Goal: Connect with others: Connect with others

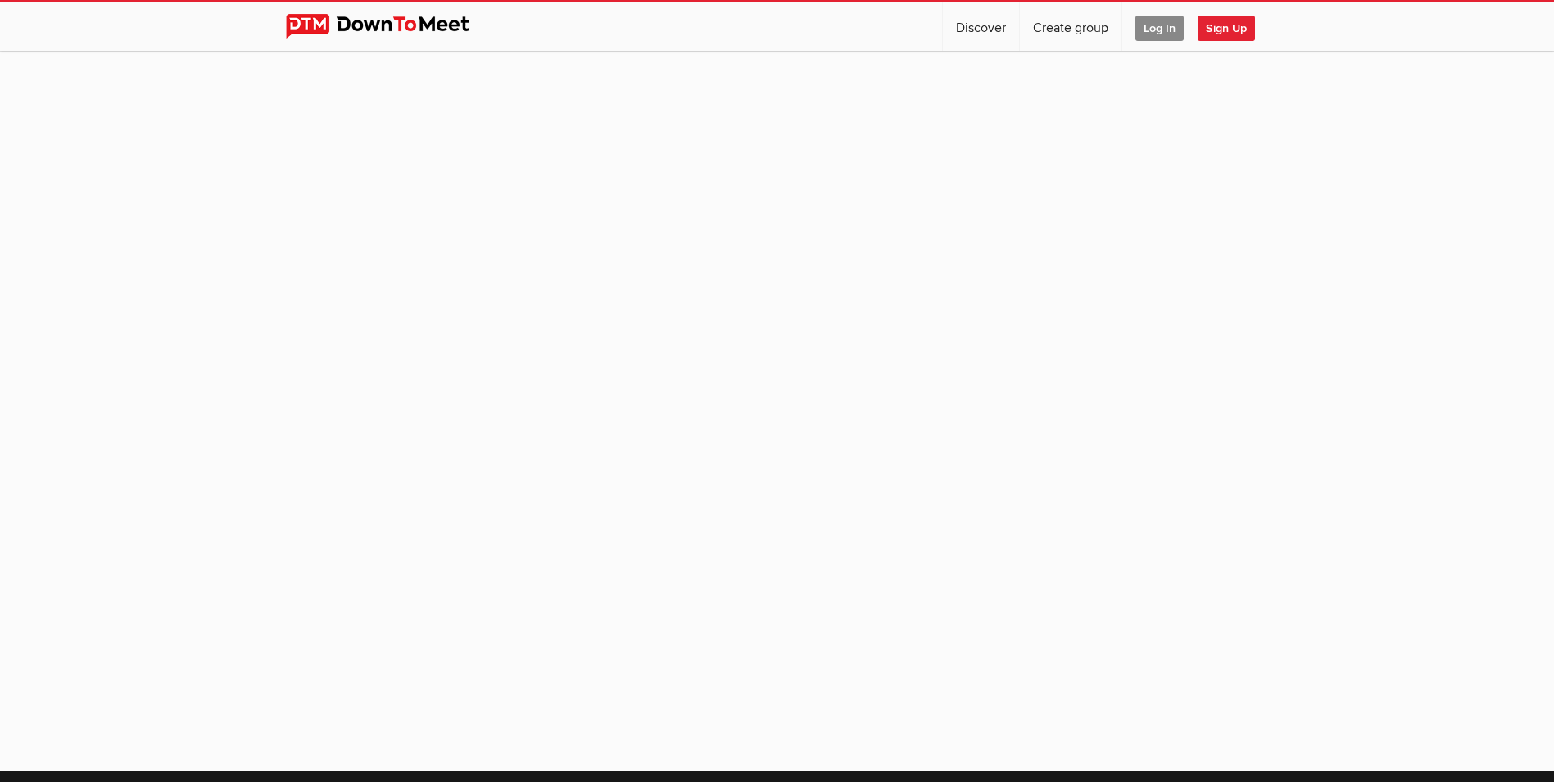
click at [1154, 26] on span "Log In" at bounding box center [1160, 28] width 48 height 25
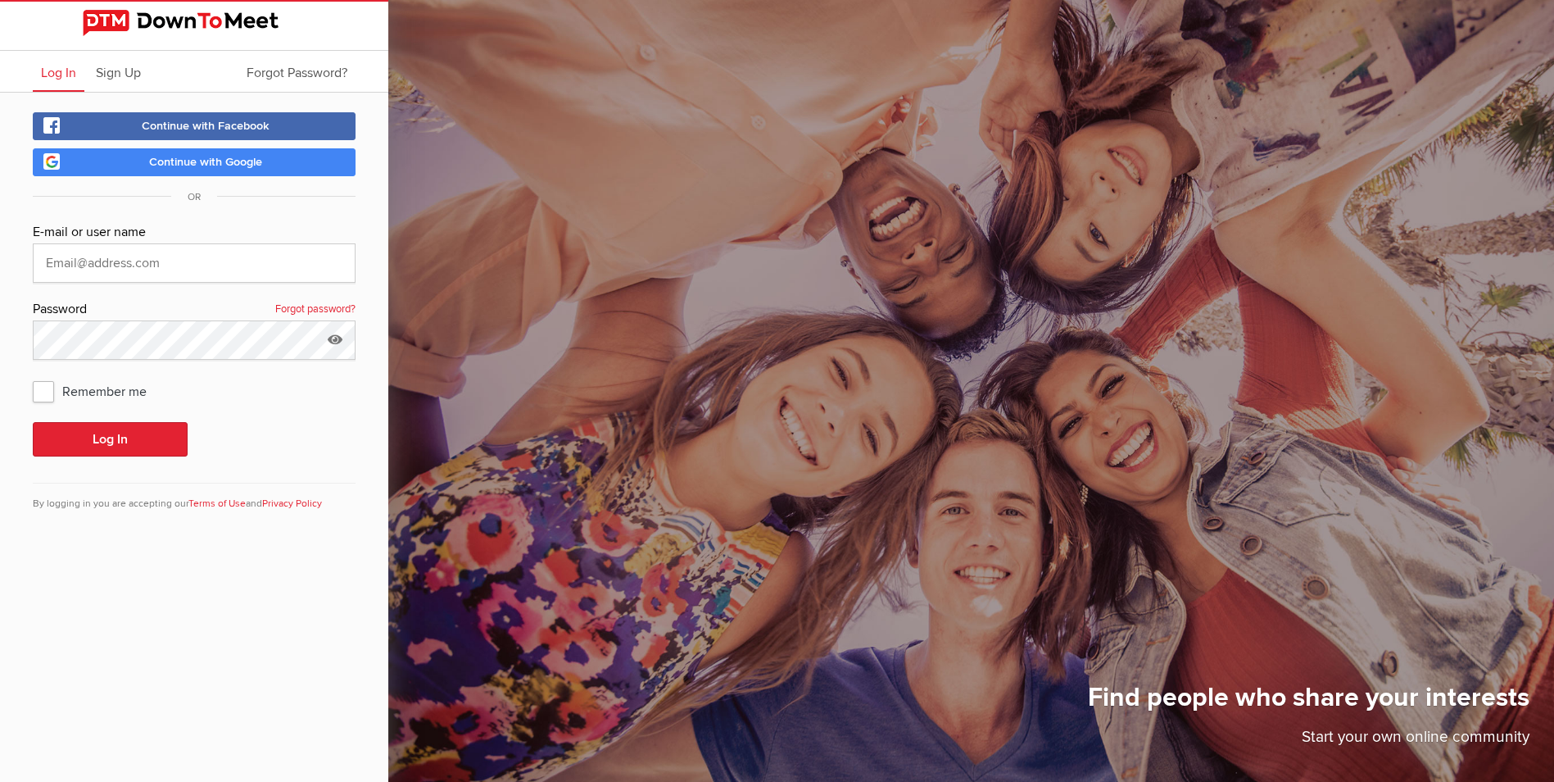
click at [188, 157] on span "Continue with Google" at bounding box center [205, 162] width 113 height 14
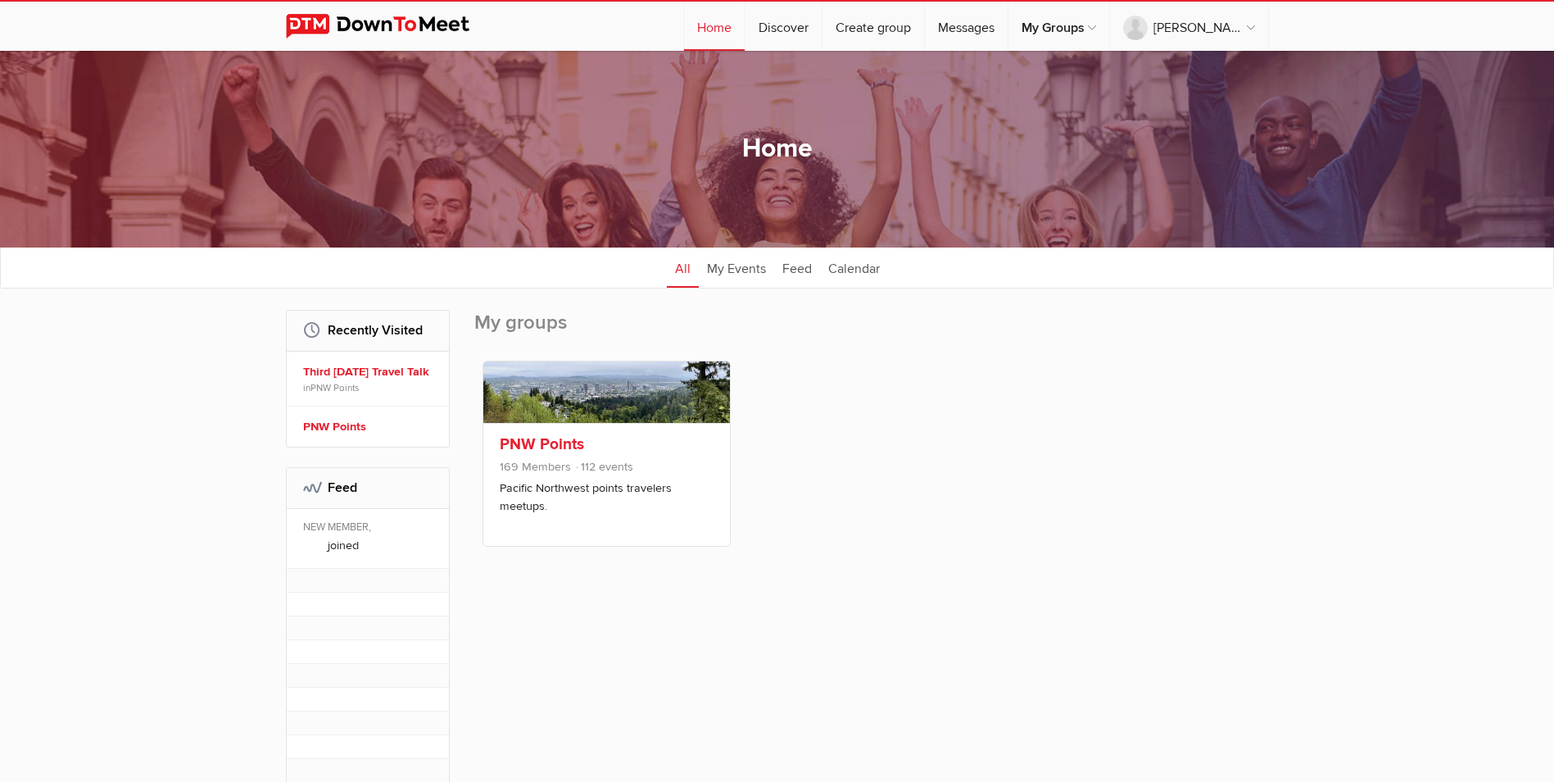
click at [524, 491] on p "Pacific Northwest points travelers meetups." at bounding box center [607, 496] width 214 height 35
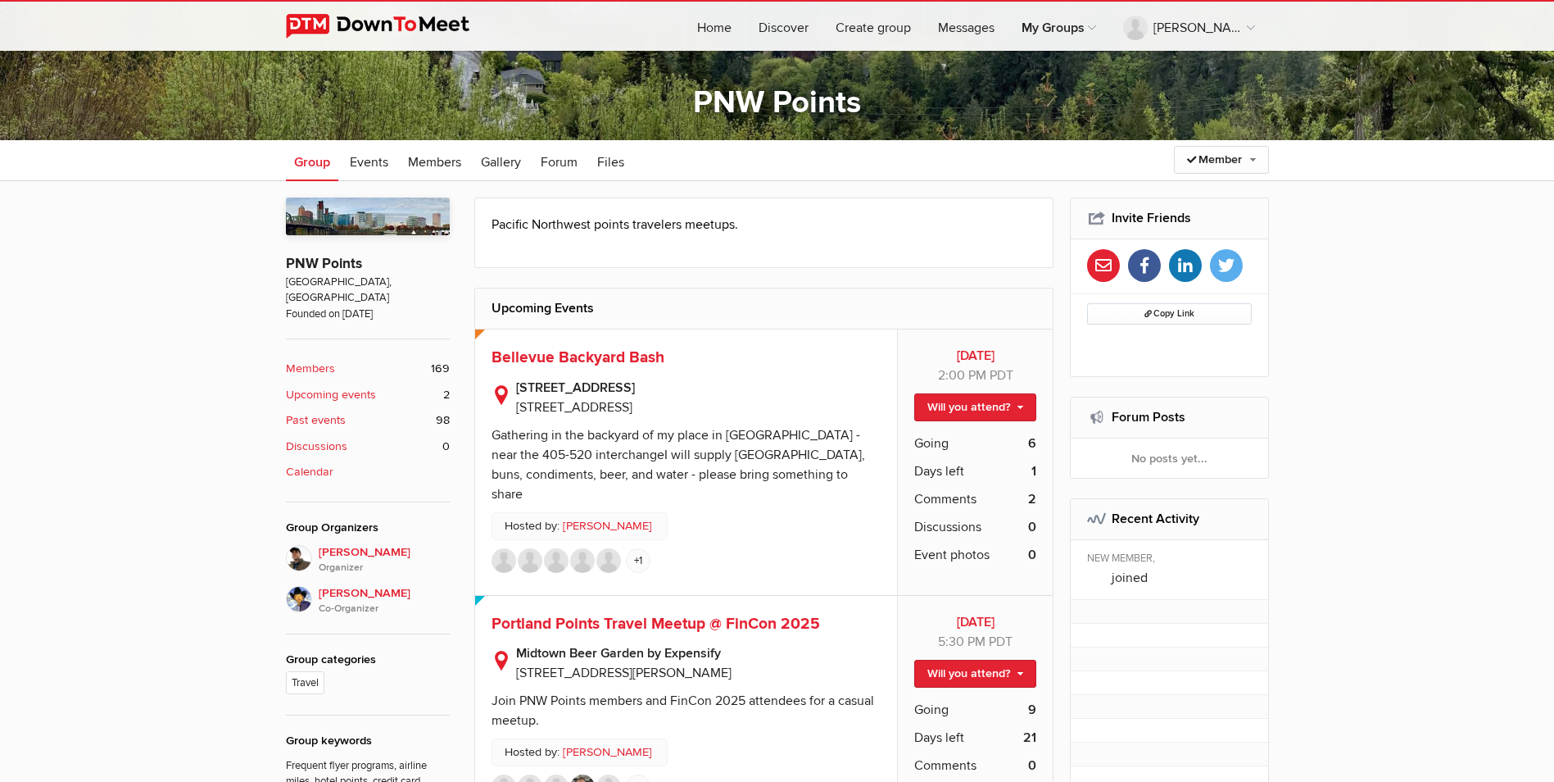
scroll to position [328, 0]
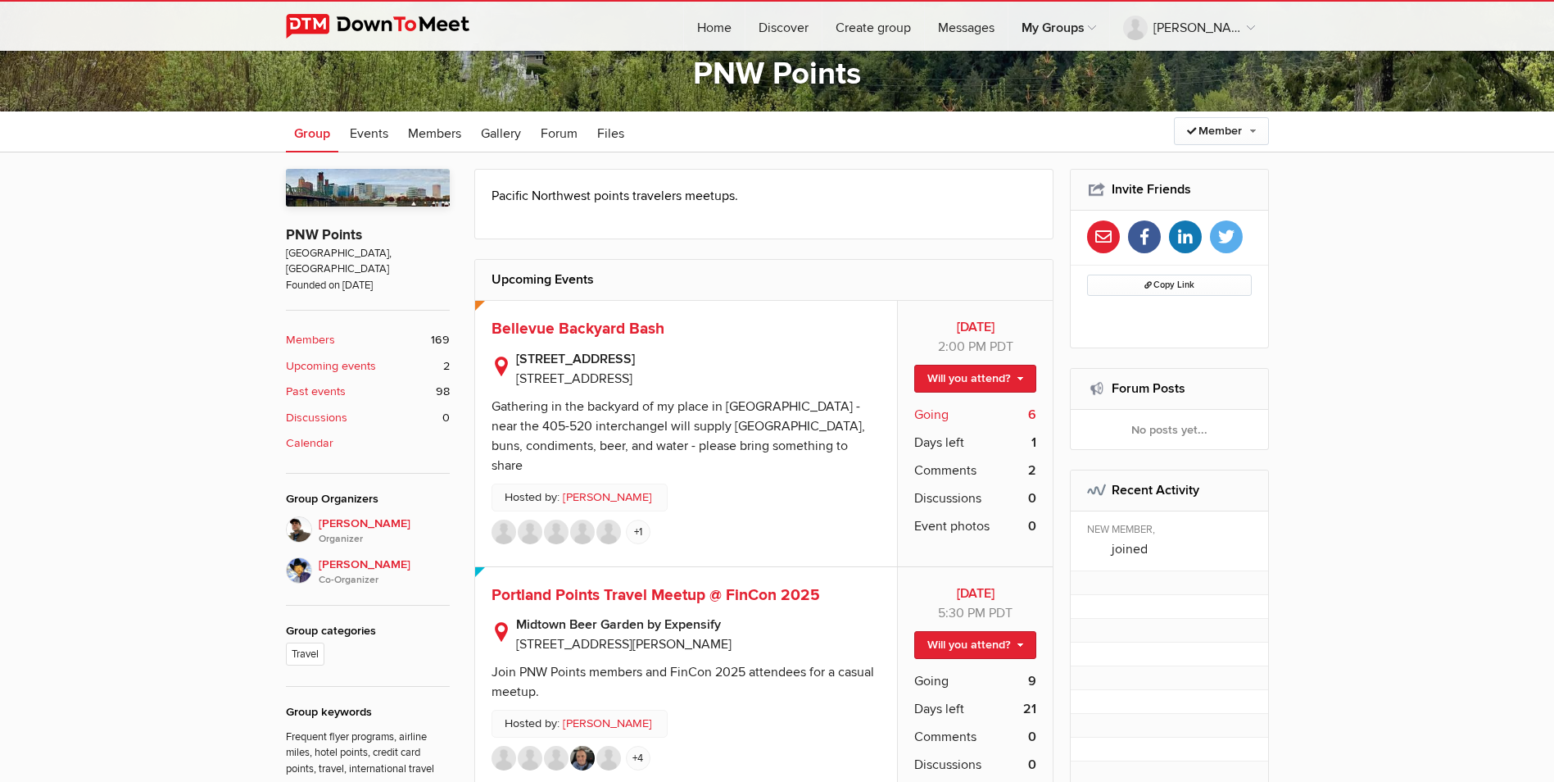
click at [948, 410] on span "Going" at bounding box center [931, 415] width 34 height 20
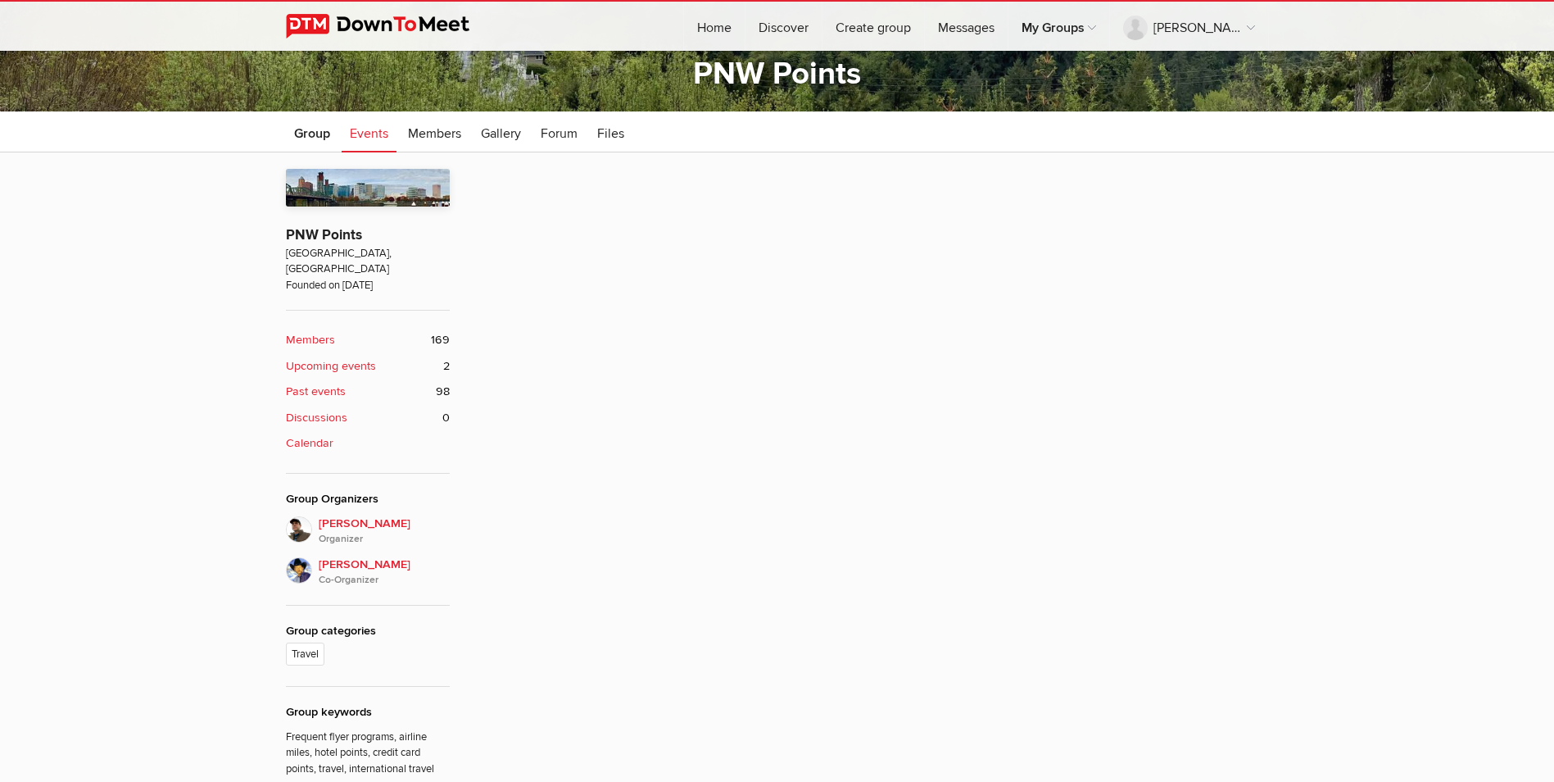
scroll to position [439, 0]
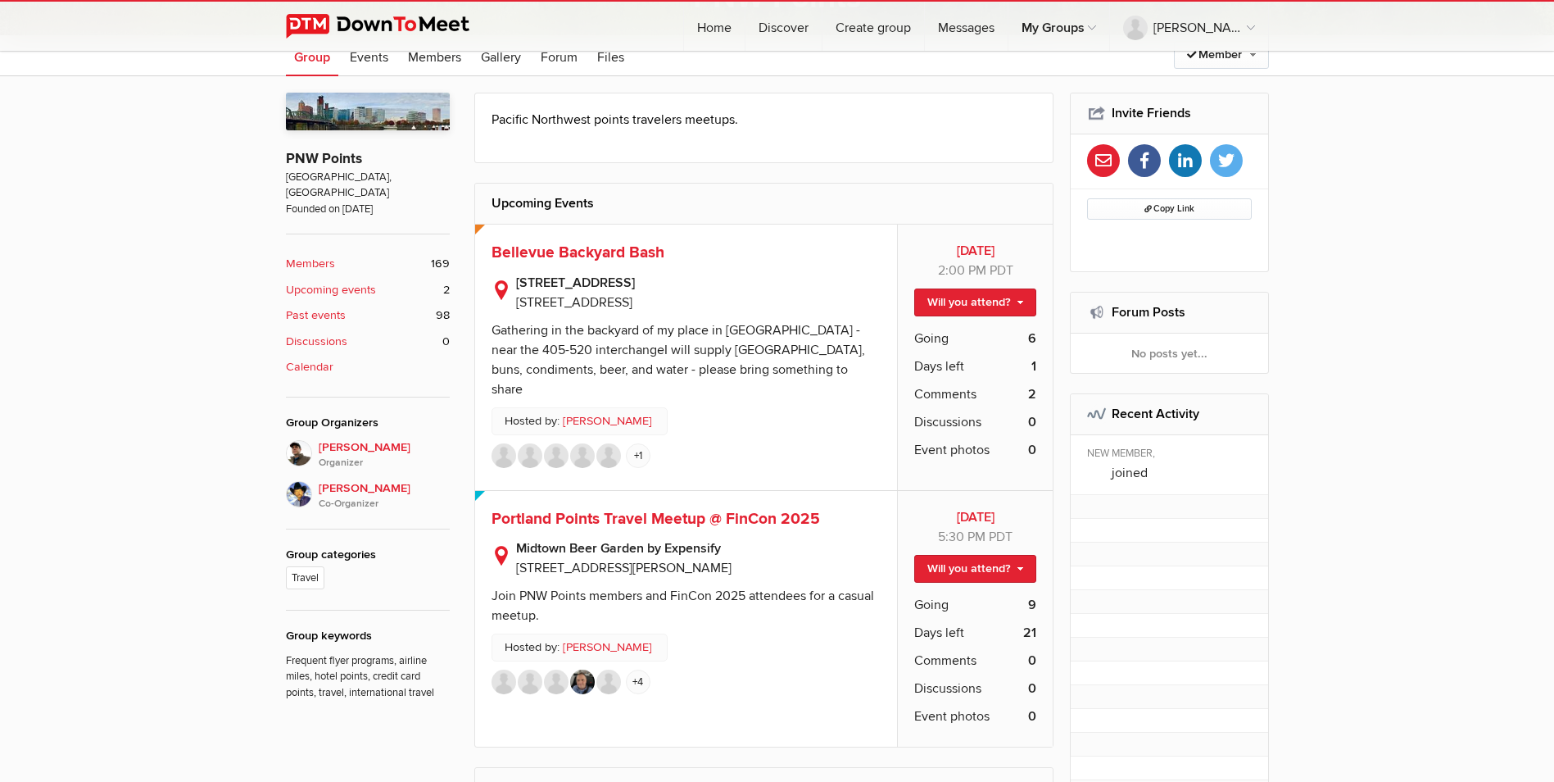
scroll to position [328, 0]
